Goal: Transaction & Acquisition: Purchase product/service

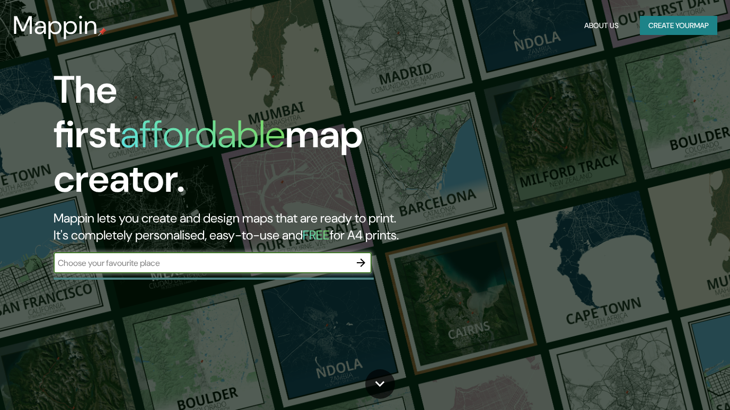
click at [235, 257] on input "text" at bounding box center [202, 263] width 297 height 12
click at [360, 257] on icon "button" at bounding box center [361, 263] width 13 height 13
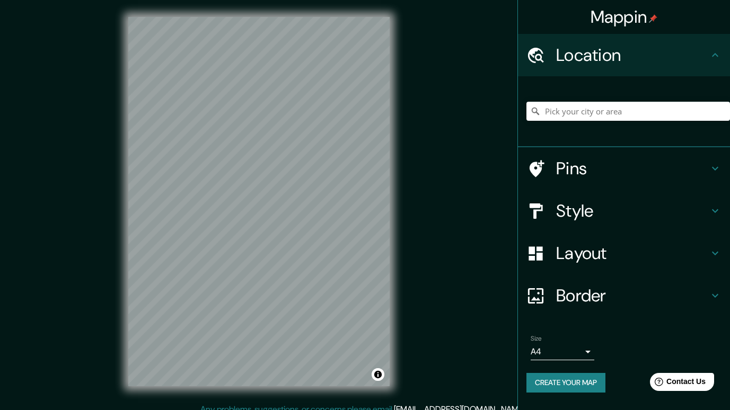
click at [535, 114] on icon at bounding box center [535, 111] width 11 height 11
click at [557, 112] on input "Pick your city or area" at bounding box center [628, 111] width 204 height 19
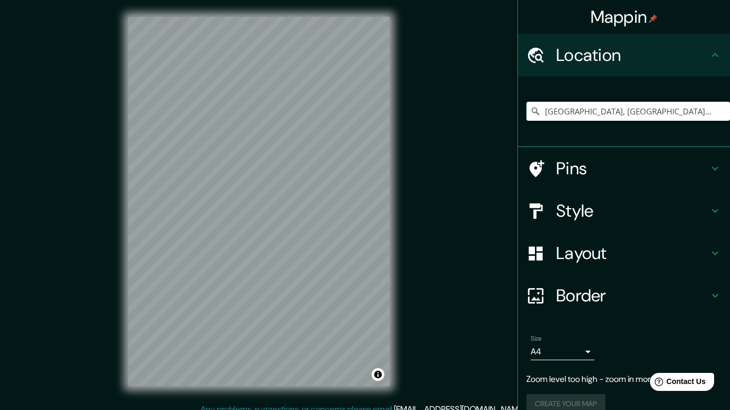
click at [664, 114] on input "[GEOGRAPHIC_DATA], [GEOGRAPHIC_DATA], [GEOGRAPHIC_DATA]" at bounding box center [628, 111] width 204 height 19
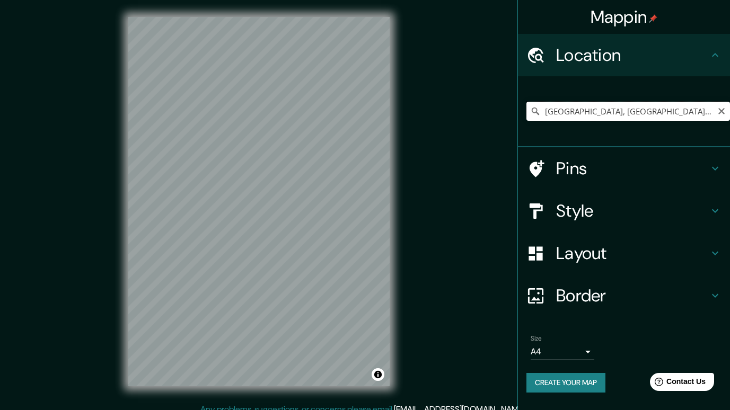
click at [665, 114] on input "[GEOGRAPHIC_DATA], [GEOGRAPHIC_DATA], [GEOGRAPHIC_DATA]" at bounding box center [628, 111] width 204 height 19
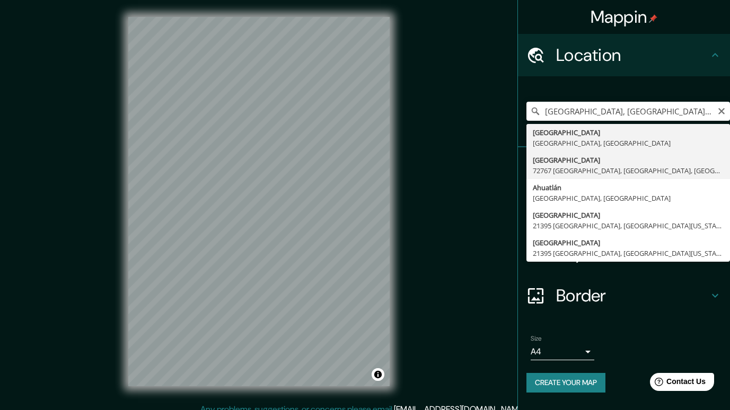
type input "[GEOGRAPHIC_DATA] [GEOGRAPHIC_DATA], [GEOGRAPHIC_DATA], [GEOGRAPHIC_DATA]"
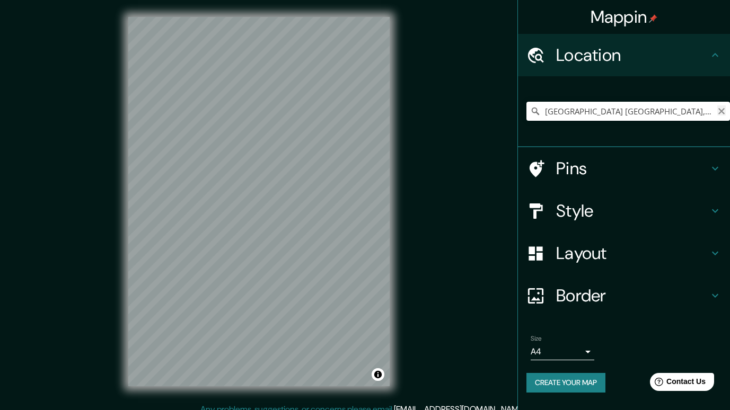
click at [721, 114] on icon "Clear" at bounding box center [721, 111] width 8 height 8
type input "[GEOGRAPHIC_DATA][PERSON_NAME], [GEOGRAPHIC_DATA], [GEOGRAPHIC_DATA]"
click at [724, 109] on icon "Clear" at bounding box center [721, 111] width 8 height 8
click at [657, 114] on input "[GEOGRAPHIC_DATA], [GEOGRAPHIC_DATA], [GEOGRAPHIC_DATA]" at bounding box center [628, 111] width 204 height 19
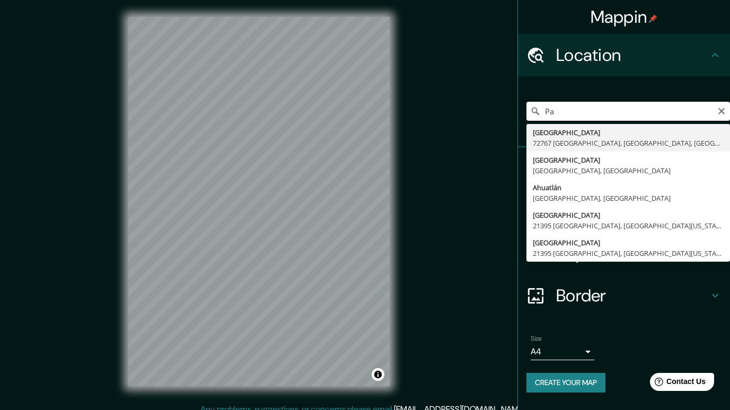
type input "P"
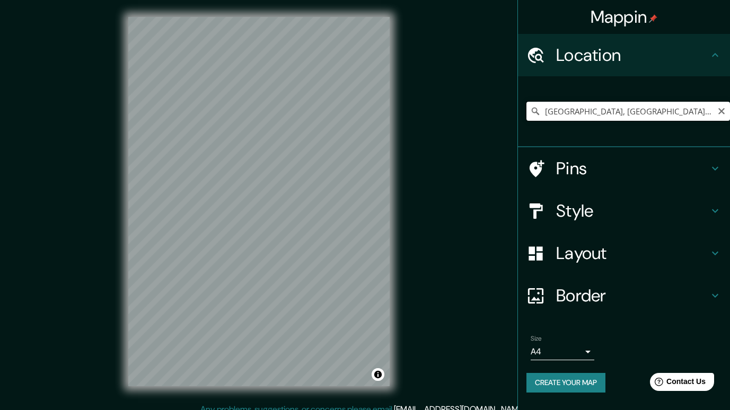
click at [728, 108] on input "[GEOGRAPHIC_DATA], [GEOGRAPHIC_DATA], [GEOGRAPHIC_DATA]" at bounding box center [628, 111] width 204 height 19
click at [680, 115] on input "[GEOGRAPHIC_DATA], [GEOGRAPHIC_DATA], [GEOGRAPHIC_DATA]" at bounding box center [628, 111] width 204 height 19
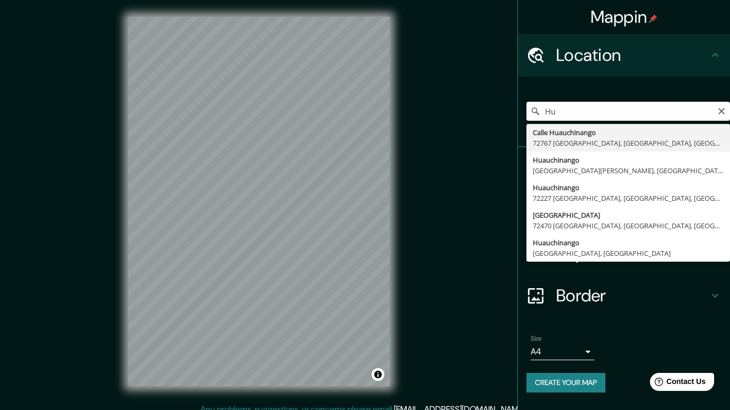
type input "H"
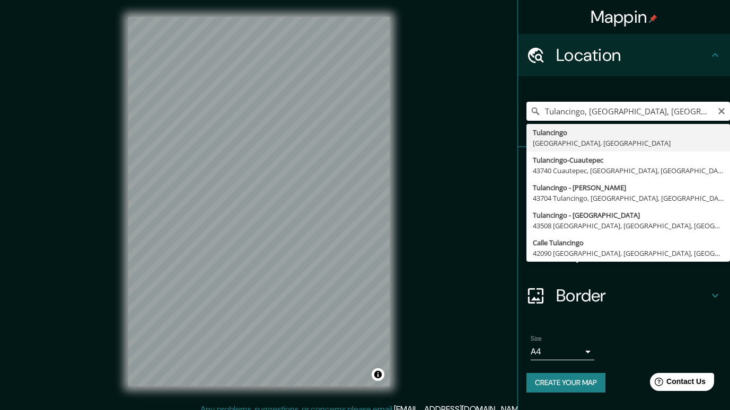
click at [661, 111] on input "Tulancingo, [GEOGRAPHIC_DATA], [GEOGRAPHIC_DATA]" at bounding box center [628, 111] width 204 height 19
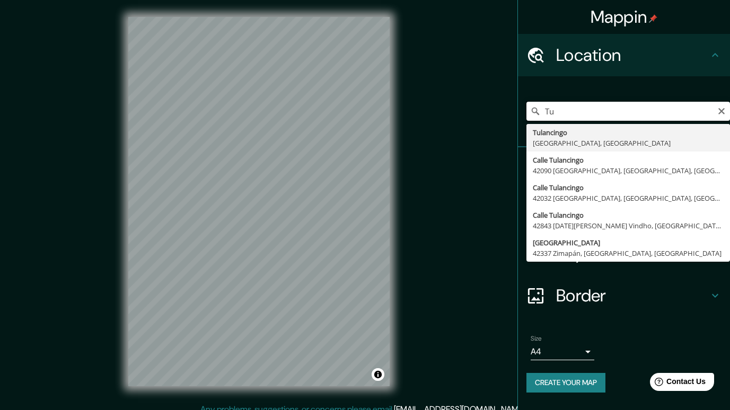
type input "T"
type input "[GEOGRAPHIC_DATA], [GEOGRAPHIC_DATA], [GEOGRAPHIC_DATA]"
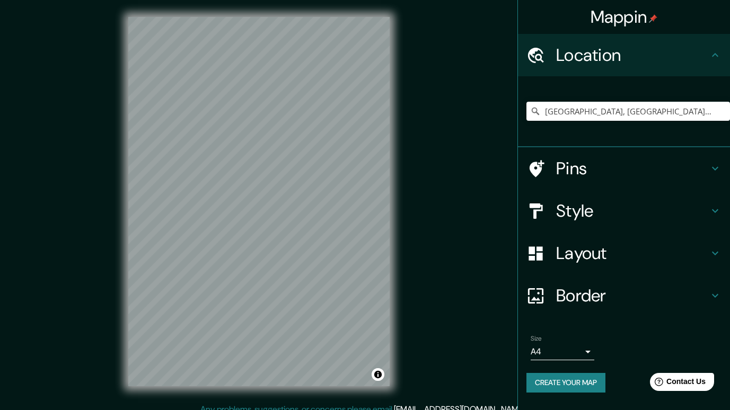
click at [601, 172] on h4 "Pins" at bounding box center [632, 168] width 153 height 21
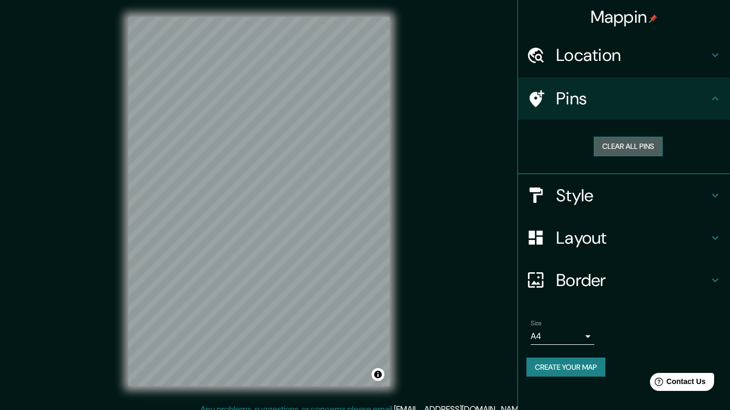
click at [630, 146] on button "Clear all pins" at bounding box center [628, 147] width 69 height 20
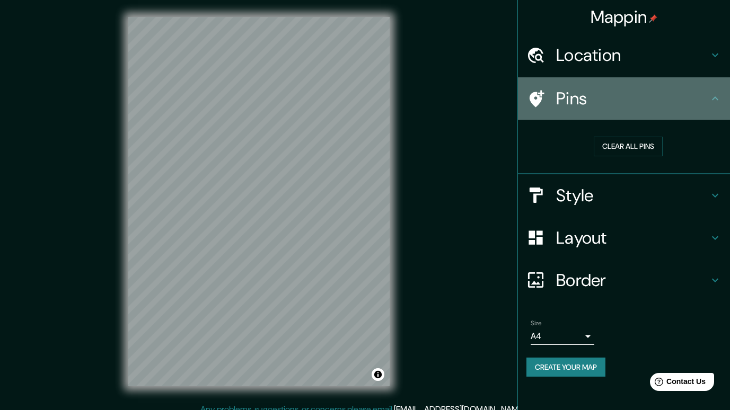
click at [718, 101] on icon at bounding box center [715, 98] width 13 height 13
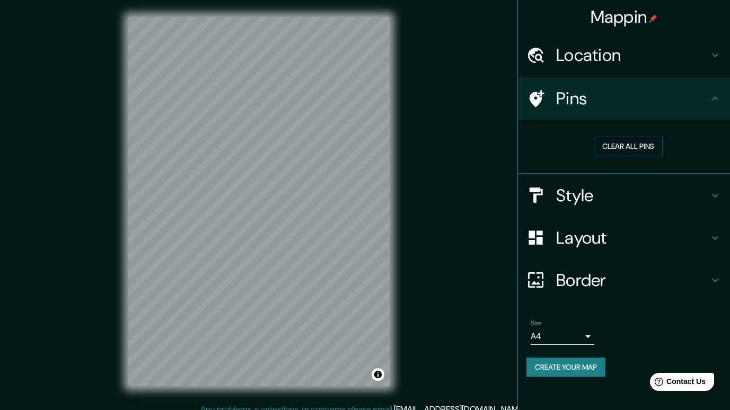
click at [702, 58] on h4 "Location" at bounding box center [632, 55] width 153 height 21
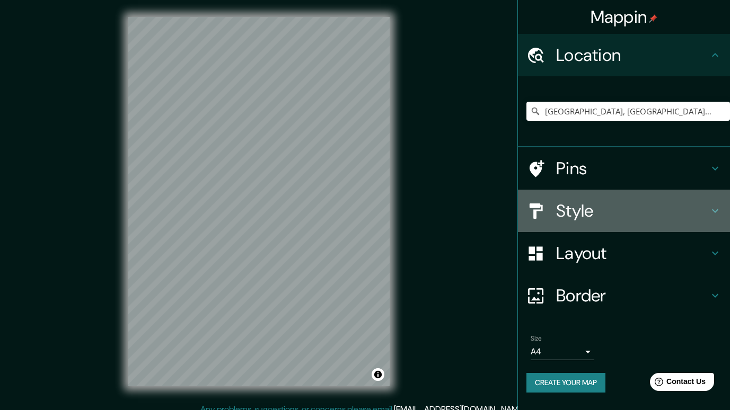
click at [670, 202] on h4 "Style" at bounding box center [632, 210] width 153 height 21
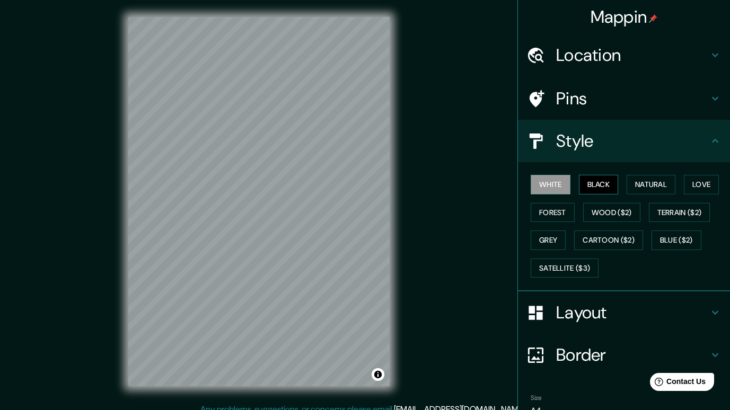
click at [611, 187] on button "Black" at bounding box center [599, 185] width 40 height 20
click at [553, 185] on button "White" at bounding box center [551, 185] width 40 height 20
